Goal: Task Accomplishment & Management: Manage account settings

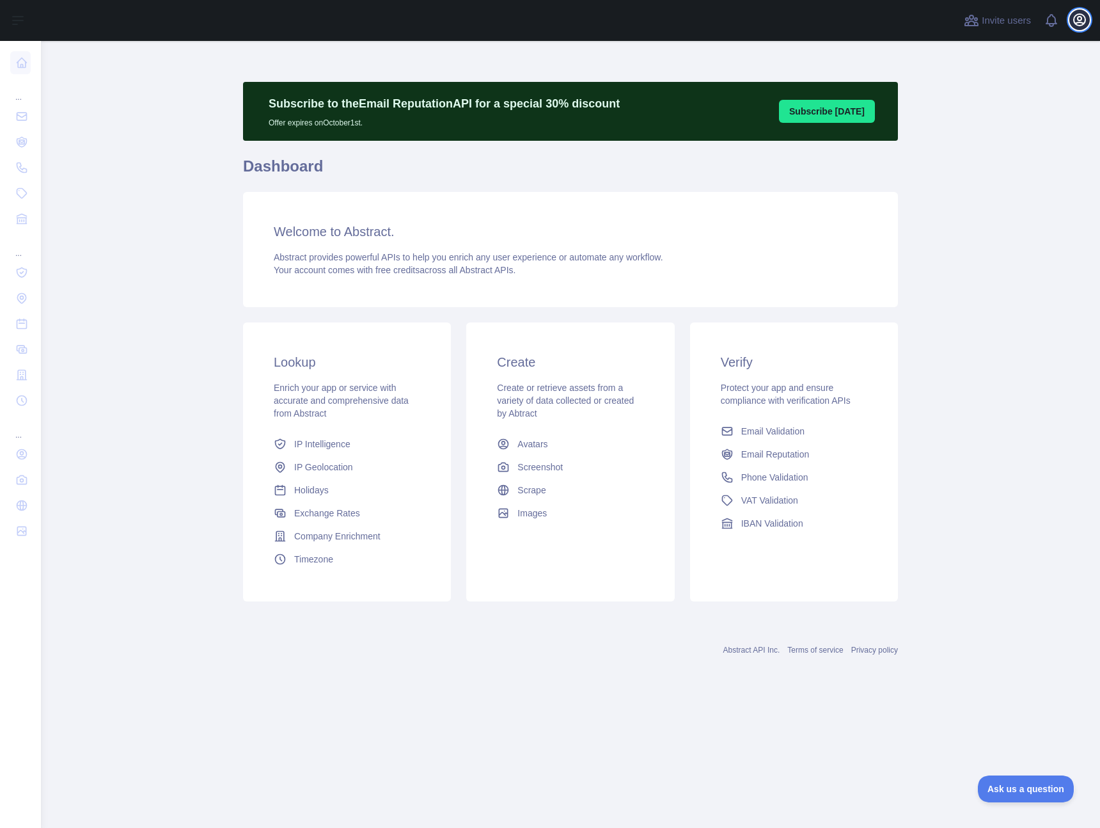
click at [1087, 20] on button "Open user menu" at bounding box center [1079, 20] width 20 height 20
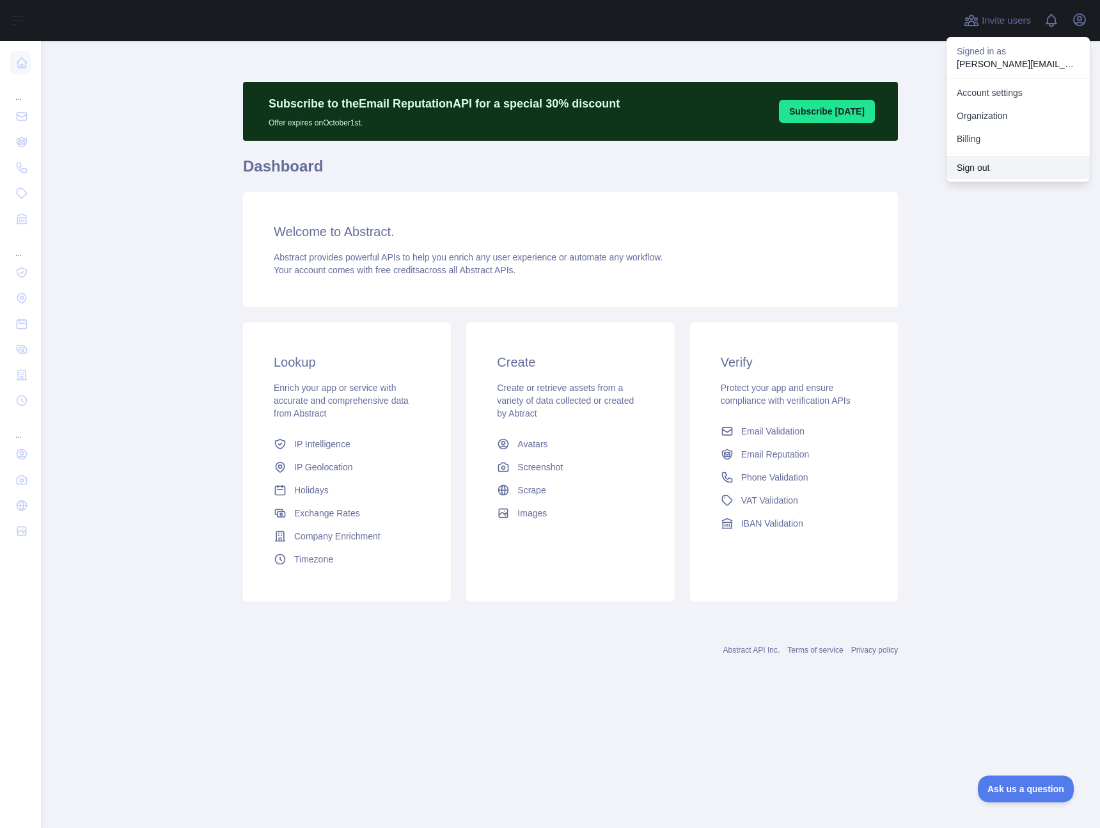
click at [959, 168] on button "Sign out" at bounding box center [1017, 167] width 143 height 23
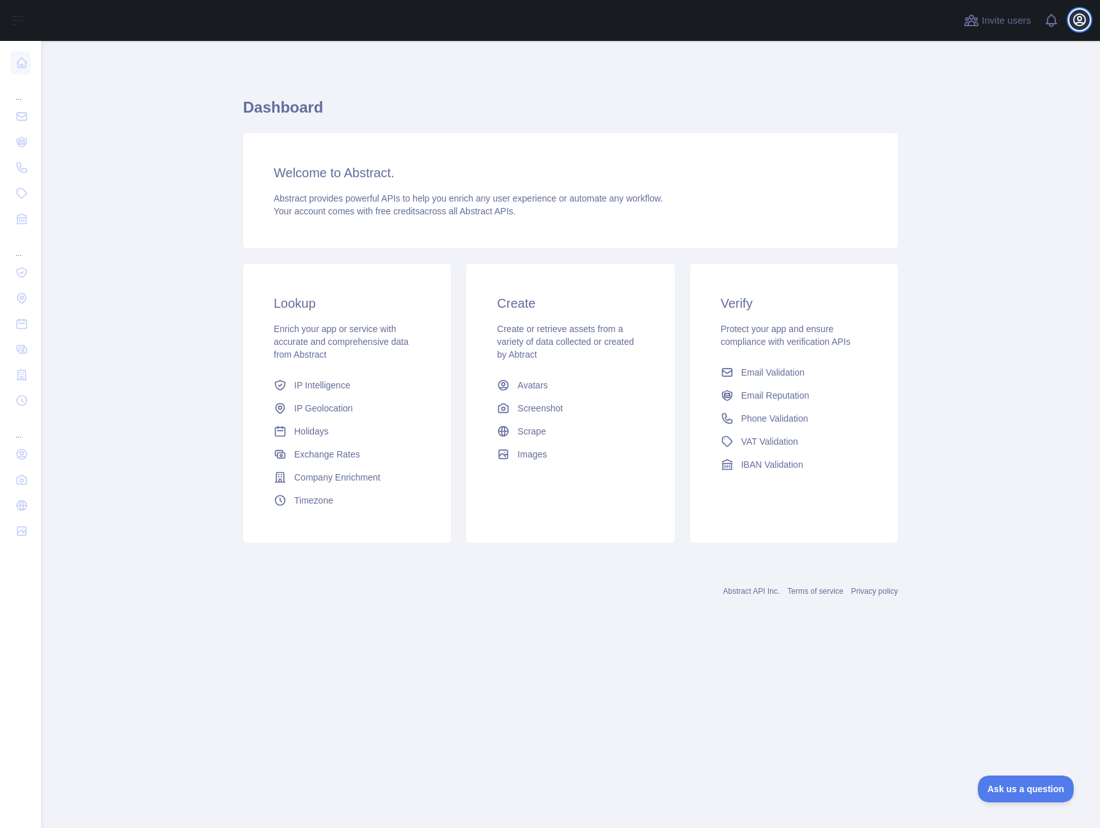
click at [1086, 19] on icon "button" at bounding box center [1079, 19] width 15 height 15
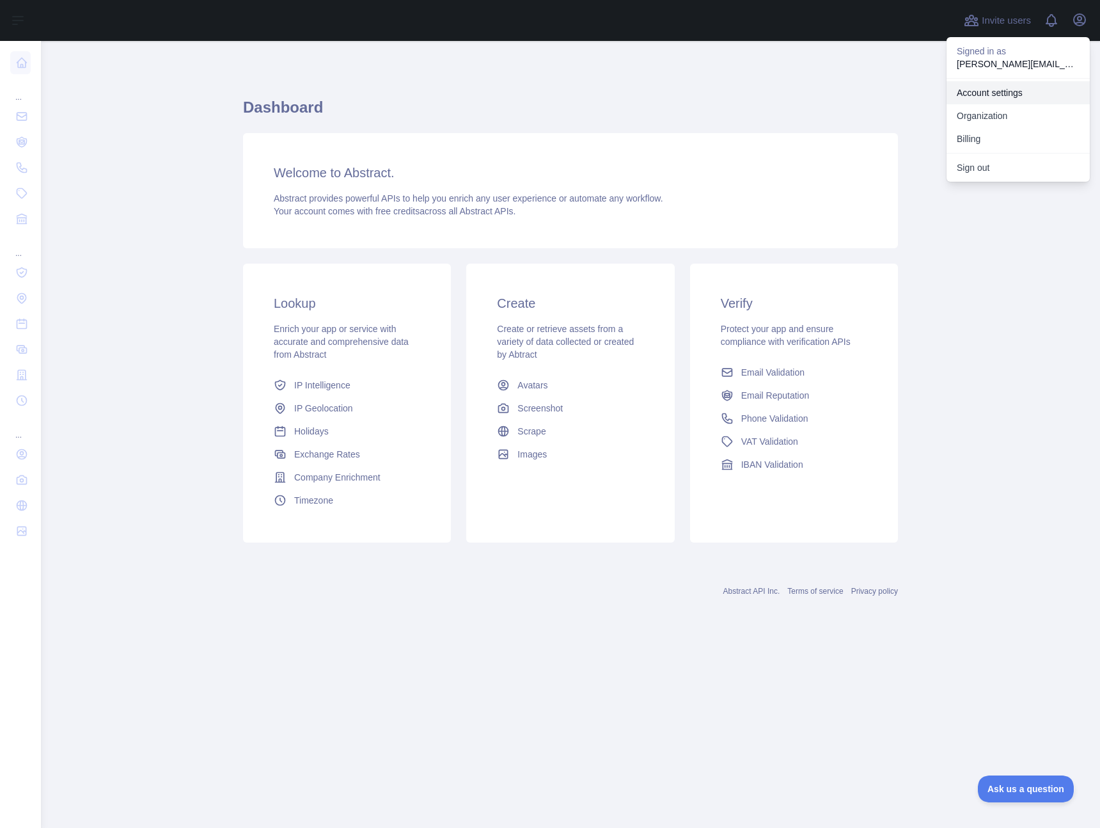
click at [992, 88] on link "Account settings" at bounding box center [1017, 92] width 143 height 23
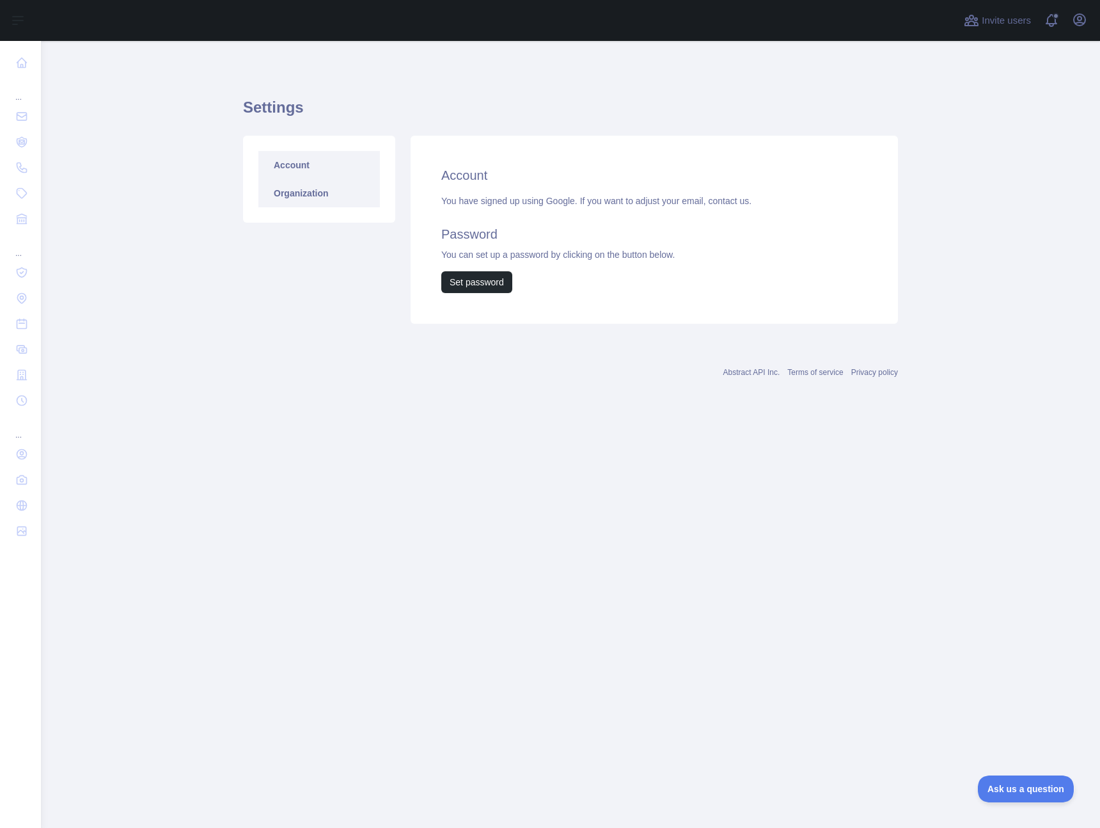
click at [338, 200] on link "Organization" at bounding box center [319, 193] width 122 height 28
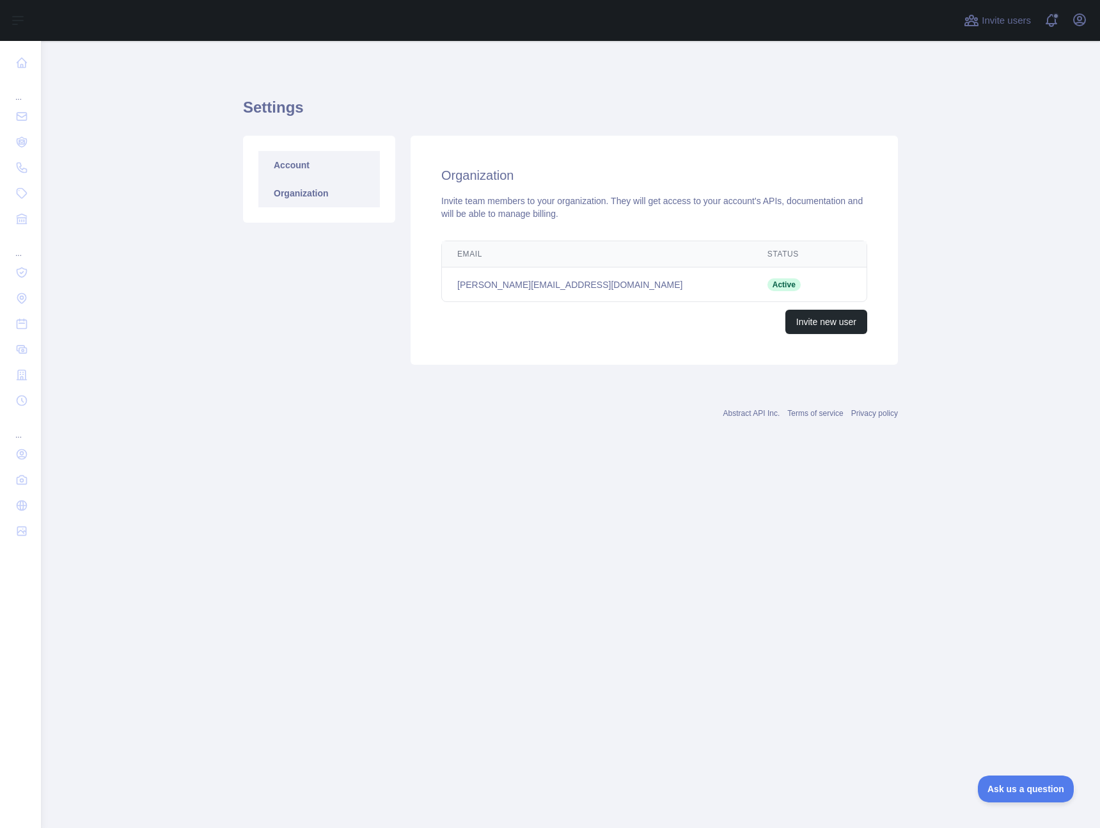
click at [340, 172] on link "Account" at bounding box center [319, 165] width 122 height 28
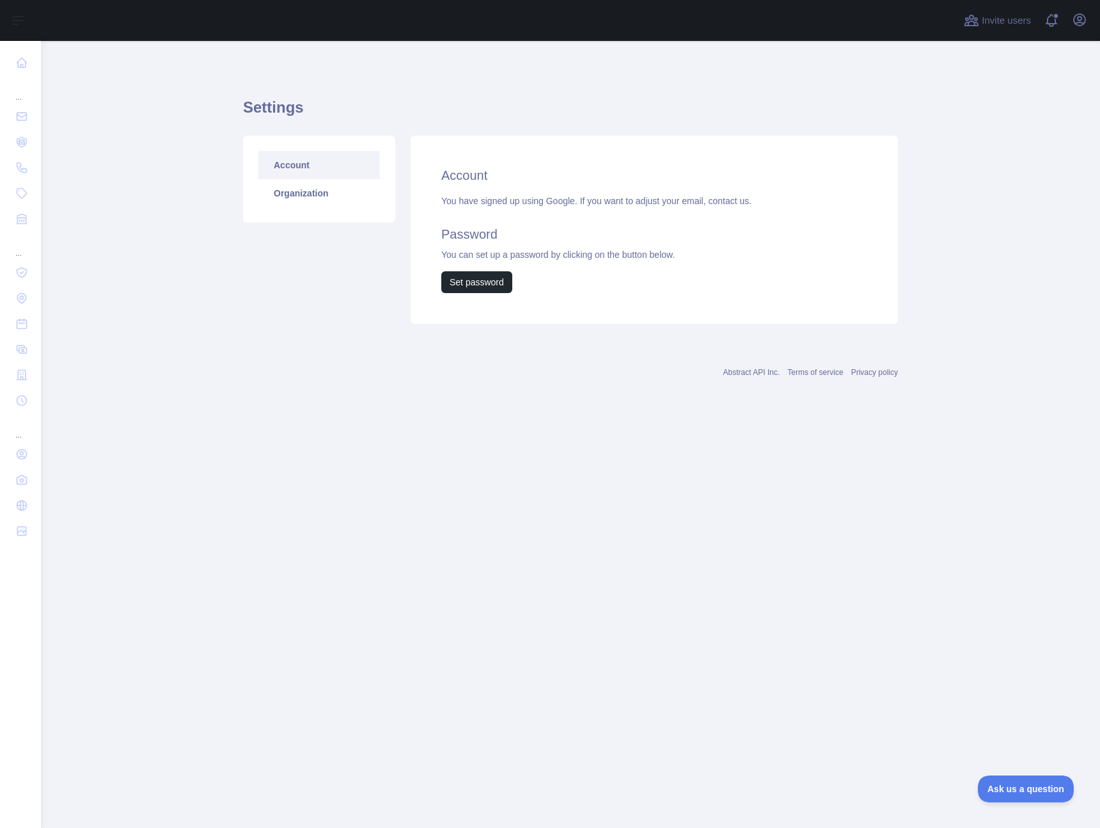
click at [511, 246] on div "You have signed up using Google. If you want to adjust your email, contact us. …" at bounding box center [654, 243] width 426 height 98
click at [541, 438] on main "Settings Account Organization Account You have signed up using Google. If you w…" at bounding box center [570, 434] width 1059 height 787
